Goal: Book appointment/travel/reservation

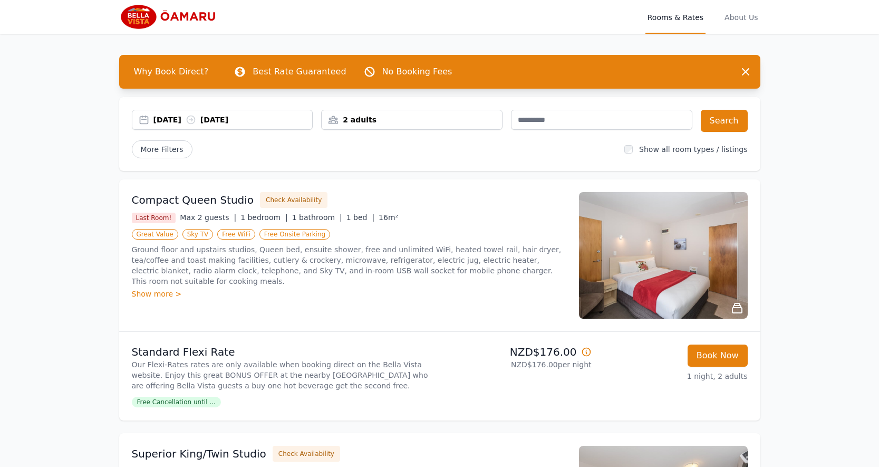
click at [487, 120] on div "2 adults" at bounding box center [412, 119] width 180 height 11
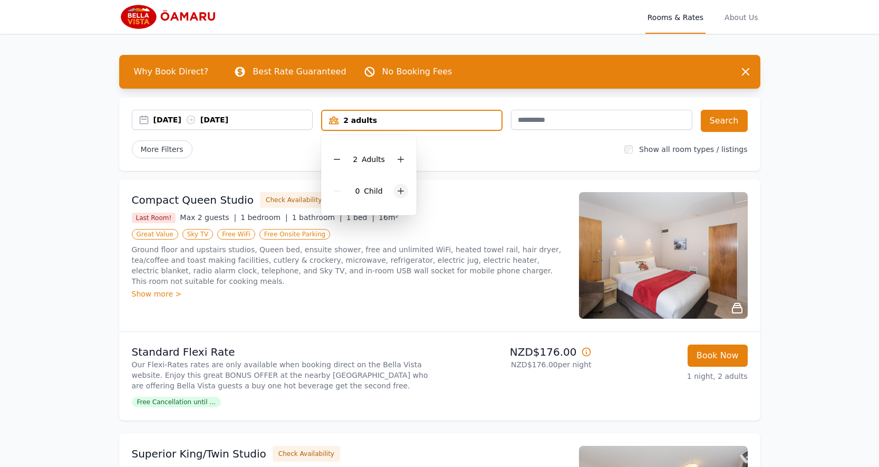
click at [399, 194] on icon at bounding box center [400, 191] width 8 height 8
click at [196, 124] on icon at bounding box center [191, 119] width 11 height 11
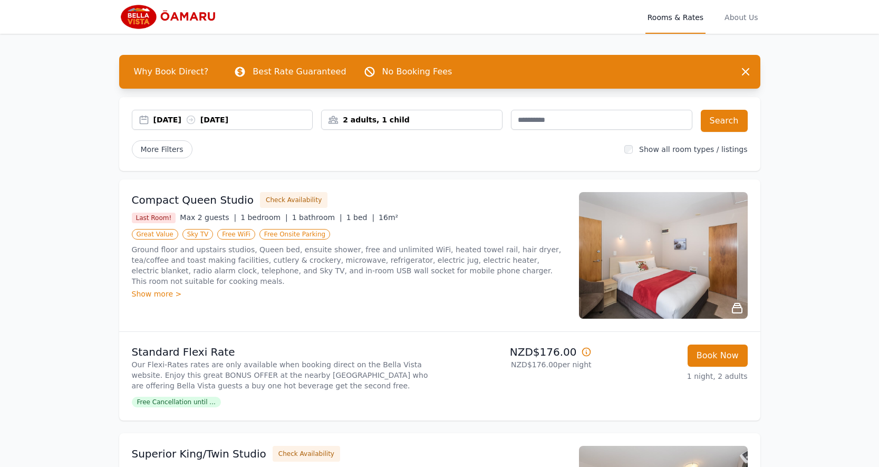
click at [180, 120] on div "[DATE] [DATE]" at bounding box center [232, 119] width 159 height 11
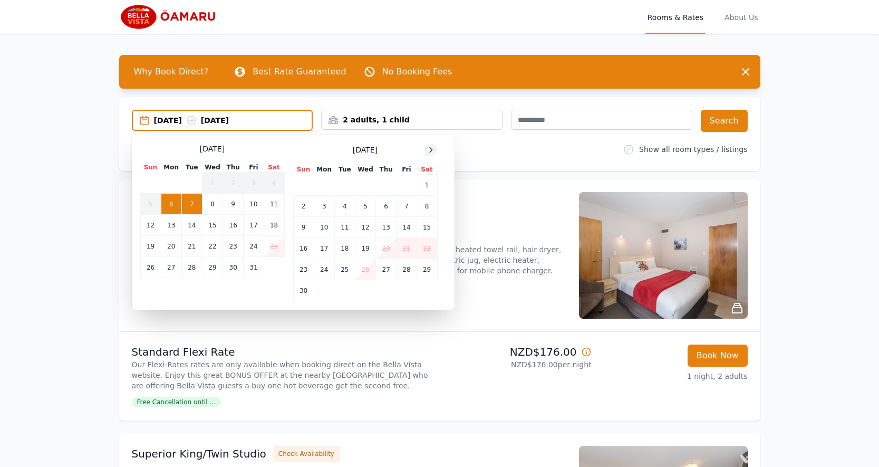
click at [431, 151] on icon at bounding box center [430, 150] width 8 height 8
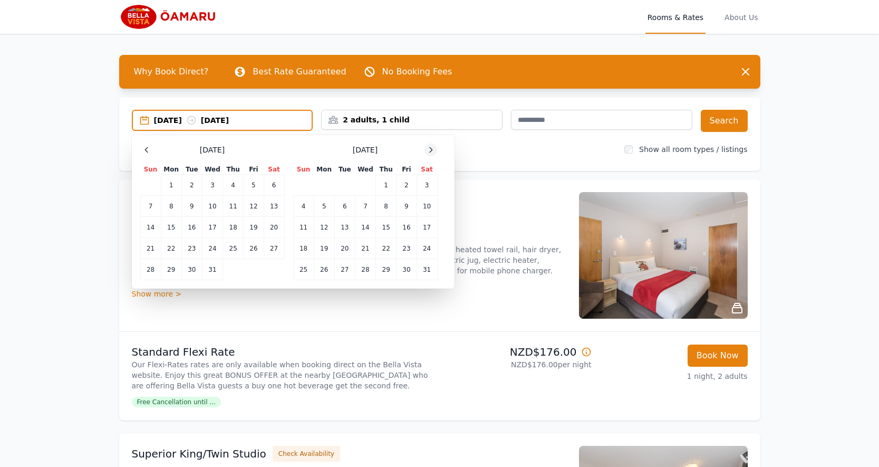
click at [431, 151] on icon at bounding box center [430, 150] width 8 height 8
click at [347, 205] on td "10" at bounding box center [344, 206] width 21 height 21
click at [363, 205] on td "11" at bounding box center [365, 206] width 21 height 21
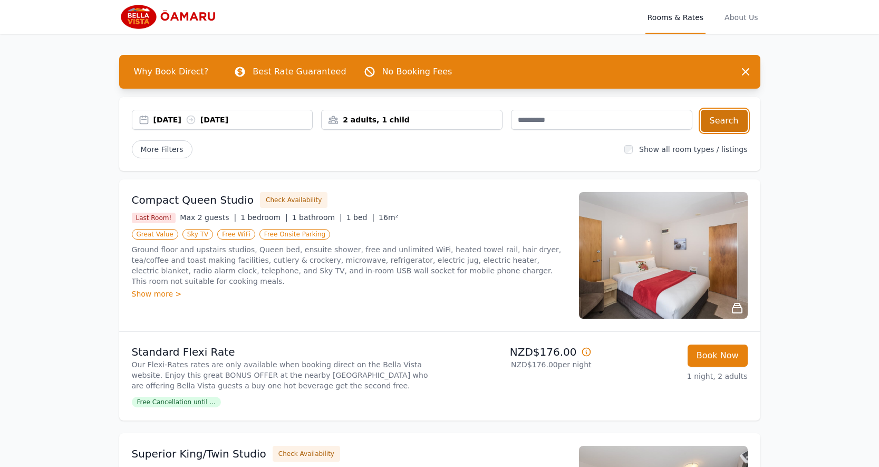
click at [734, 128] on button "Search" at bounding box center [724, 121] width 47 height 22
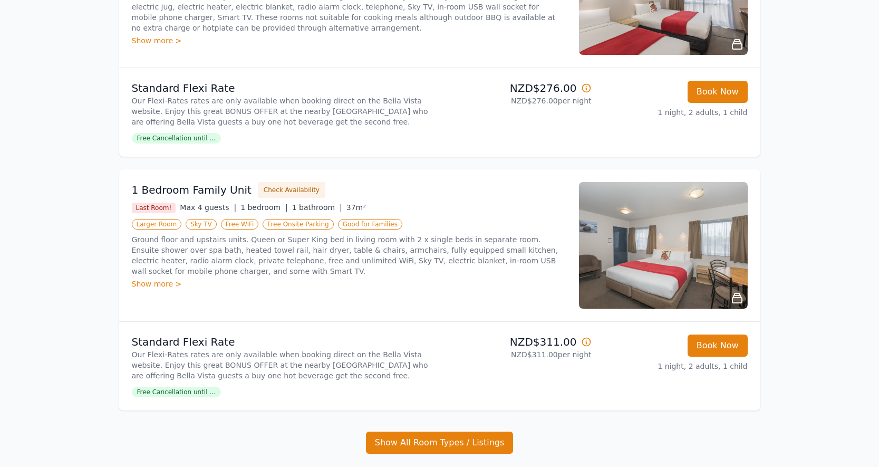
scroll to position [369, 0]
